Goal: Information Seeking & Learning: Learn about a topic

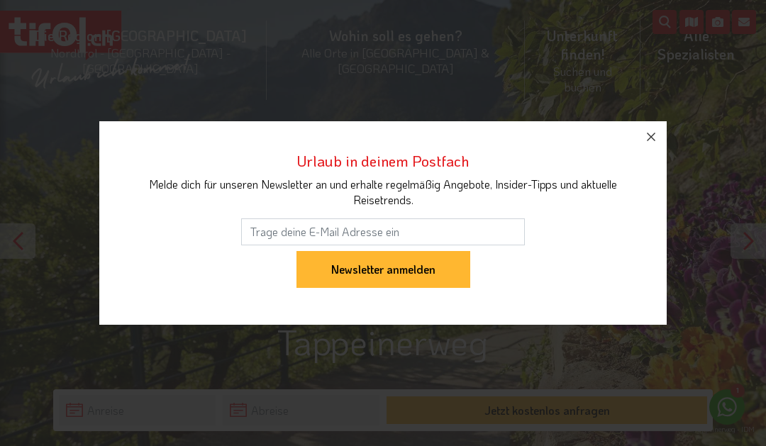
click at [645, 145] on icon "button" at bounding box center [651, 136] width 17 height 17
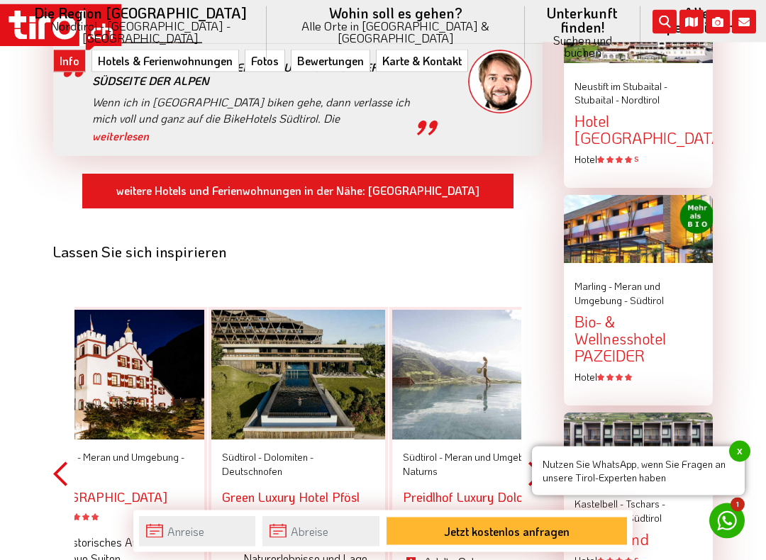
scroll to position [1769, 0]
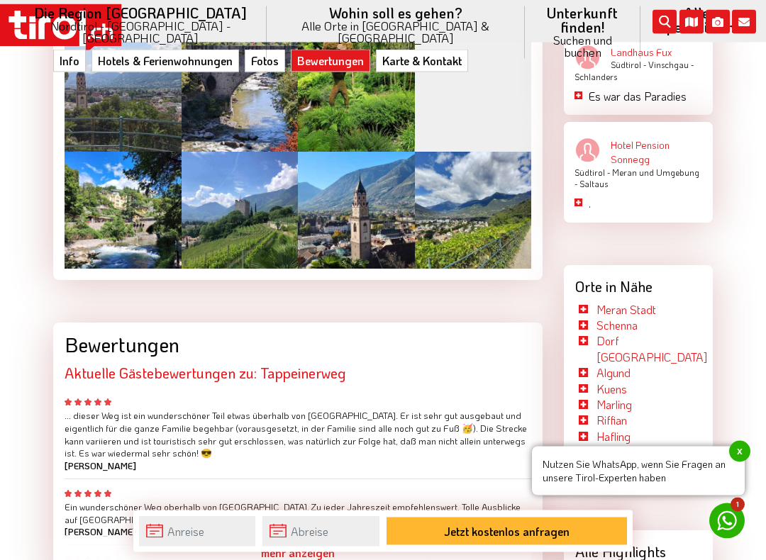
scroll to position [2508, 0]
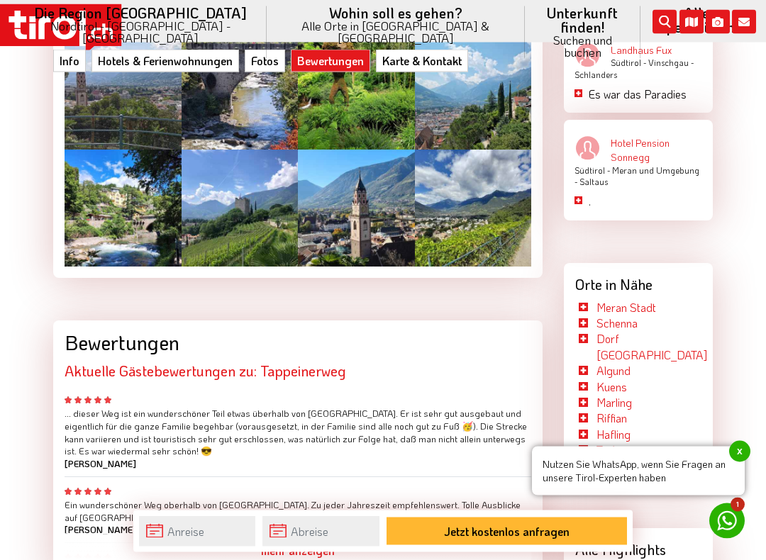
click at [394, 63] on link "Karte & Kontakt" at bounding box center [422, 61] width 92 height 23
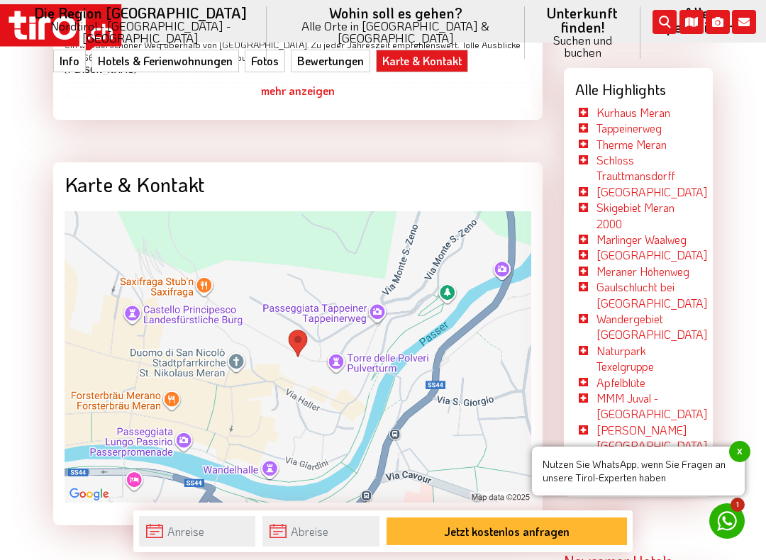
scroll to position [2975, 0]
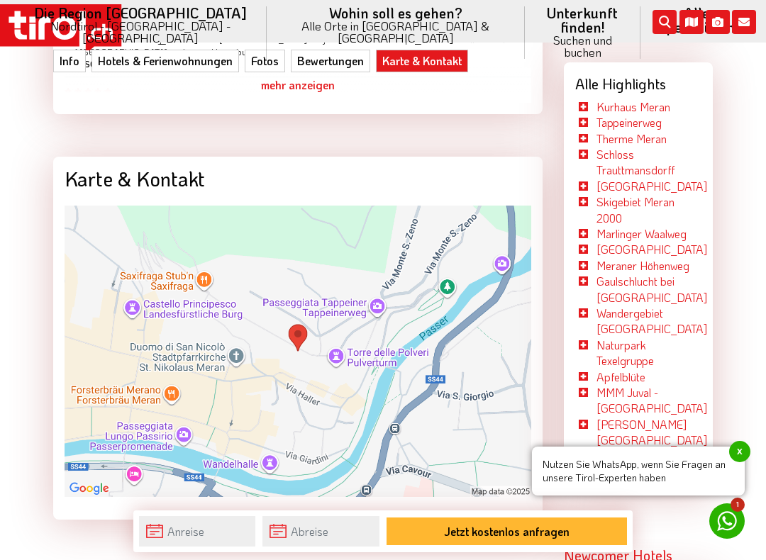
click at [574, 170] on div "Kurhaus Meran Tappeinerweg Therme Meran Schloss Trauttmansdorff Schloss Tirol S…" at bounding box center [638, 295] width 149 height 392
click at [609, 274] on link "Gaulschlucht bei [GEOGRAPHIC_DATA]" at bounding box center [652, 289] width 111 height 31
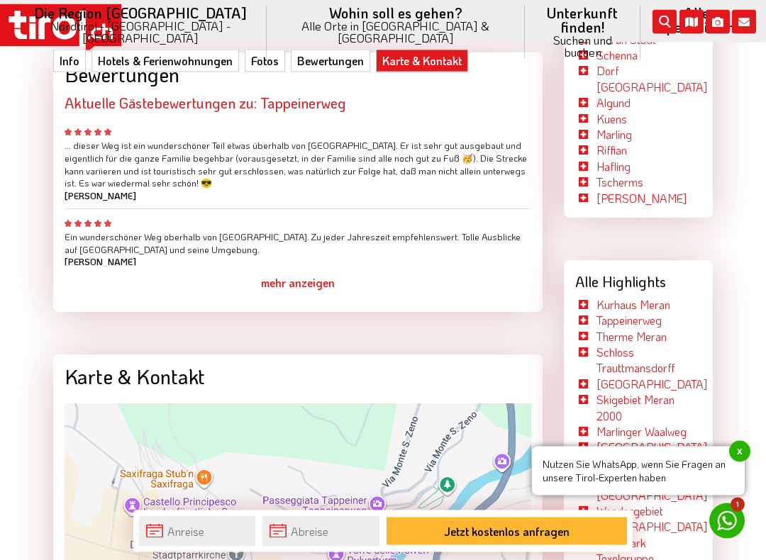
scroll to position [2777, 0]
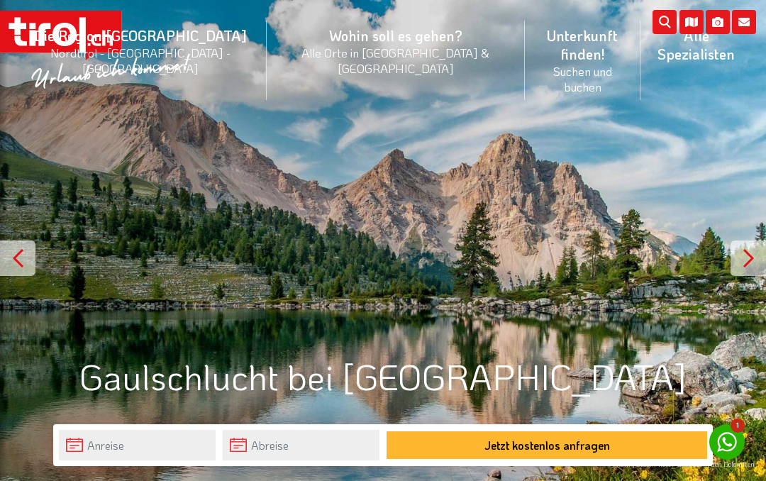
click at [6, 257] on div at bounding box center [17, 257] width 35 height 35
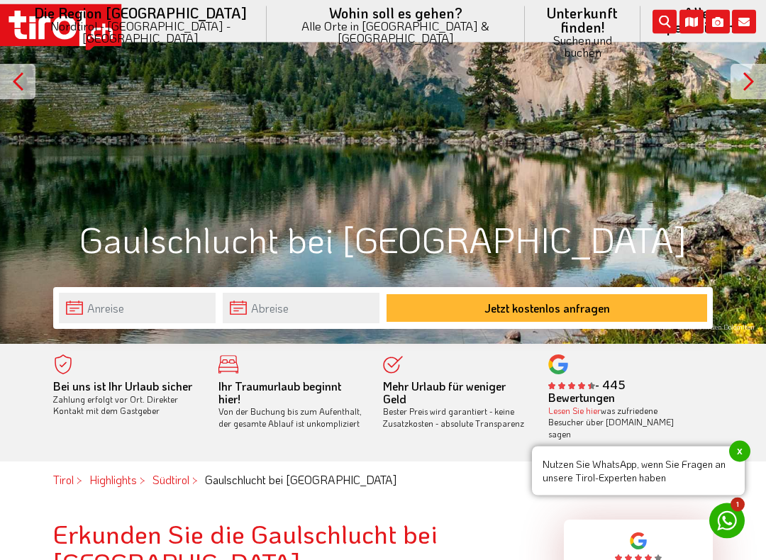
scroll to position [218, 0]
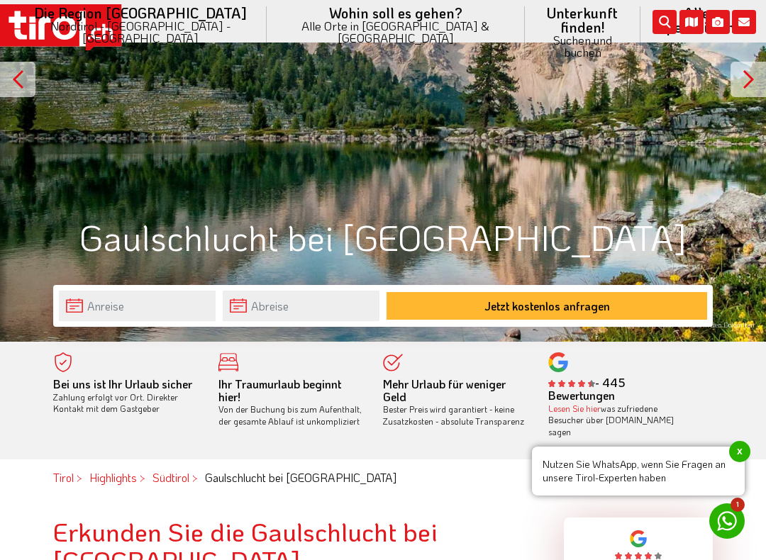
click at [9, 84] on div at bounding box center [17, 79] width 35 height 35
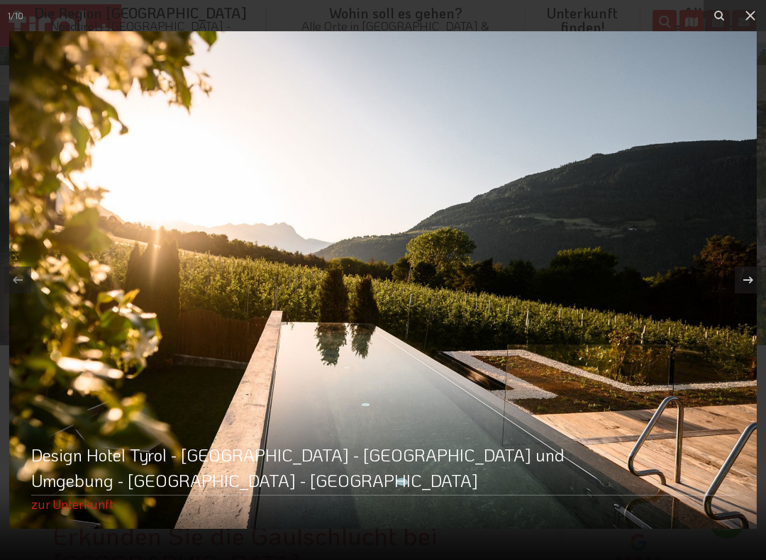
click at [743, 22] on icon at bounding box center [750, 15] width 17 height 17
